Goal: Browse casually

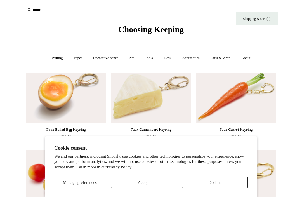
click at [165, 179] on button "Accept" at bounding box center [144, 182] width 66 height 11
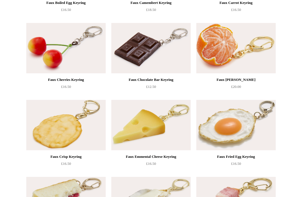
scroll to position [93, 0]
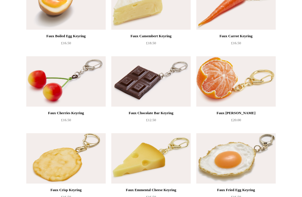
click at [256, 86] on img at bounding box center [235, 81] width 79 height 50
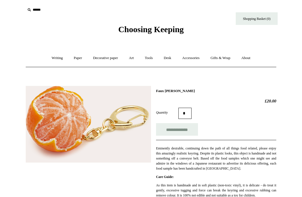
click at [170, 56] on link "Desk +" at bounding box center [168, 58] width 18 height 15
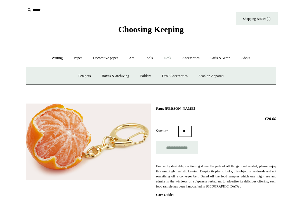
click at [181, 75] on link "Desk Accessories" at bounding box center [174, 75] width 35 height 15
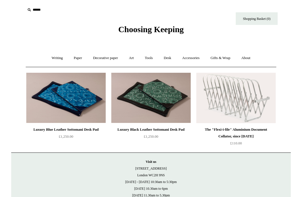
click at [166, 114] on img at bounding box center [150, 98] width 79 height 50
